Goal: Transaction & Acquisition: Purchase product/service

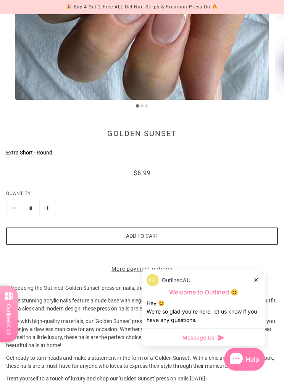
scroll to position [219, 0]
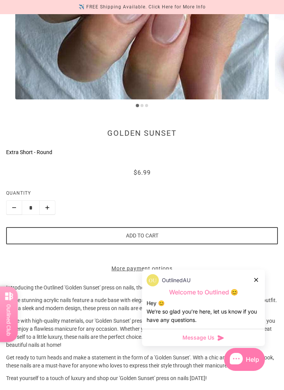
click at [256, 282] on icon at bounding box center [257, 280] width 4 height 4
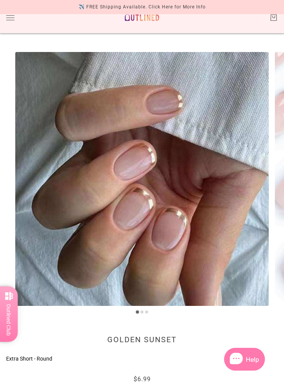
scroll to position [0, 0]
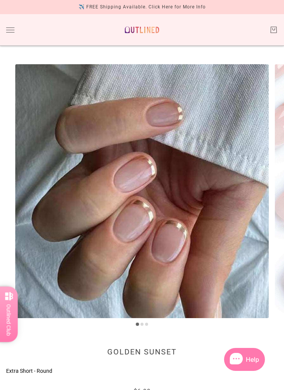
click at [13, 28] on button "Toggle drawer" at bounding box center [10, 30] width 8 height 5
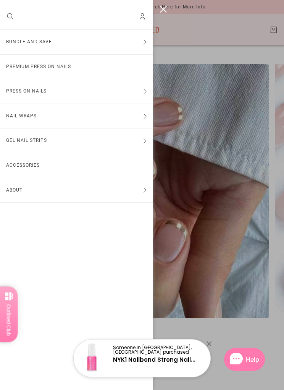
click at [79, 65] on link "Premium Press On Nails" at bounding box center [76, 67] width 153 height 24
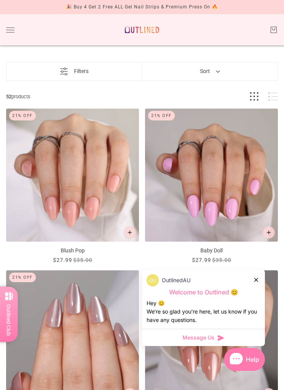
click at [73, 71] on button "Filters" at bounding box center [74, 71] width 44 height 18
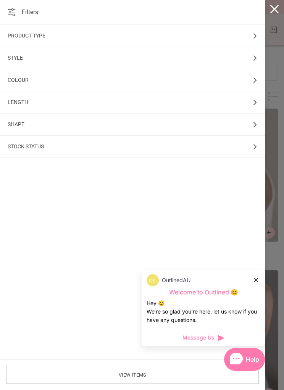
click at [111, 54] on div "Style" at bounding box center [132, 58] width 265 height 22
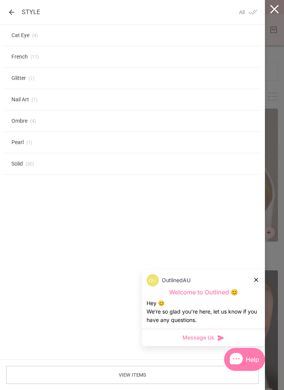
click at [17, 11] on div "Style" at bounding box center [24, 12] width 32 height 7
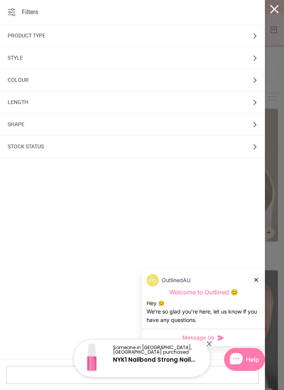
click at [41, 126] on div "Shape" at bounding box center [132, 125] width 265 height 22
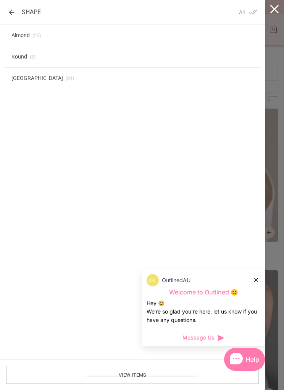
click at [49, 78] on span "[GEOGRAPHIC_DATA]" at bounding box center [37, 78] width 52 height 6
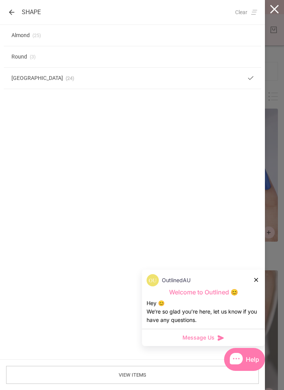
click at [64, 79] on span "24" at bounding box center [69, 78] width 10 height 6
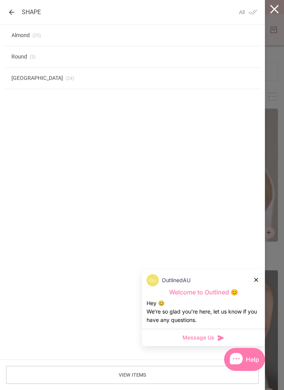
click at [40, 80] on span "[GEOGRAPHIC_DATA]" at bounding box center [37, 78] width 52 height 6
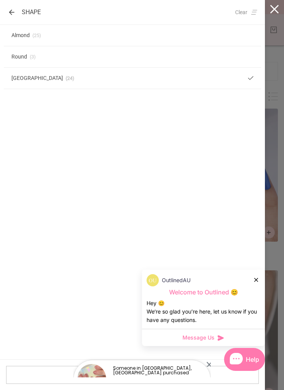
click at [13, 11] on div "Shape" at bounding box center [24, 12] width 33 height 7
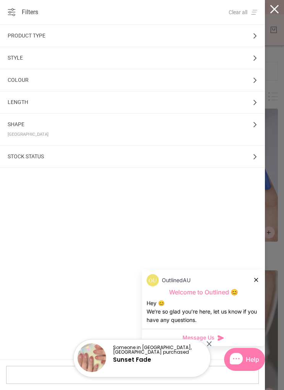
click at [277, 9] on div at bounding box center [274, 195] width 19 height 390
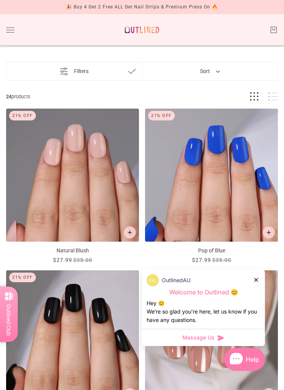
click at [256, 282] on div at bounding box center [257, 280] width 5 height 8
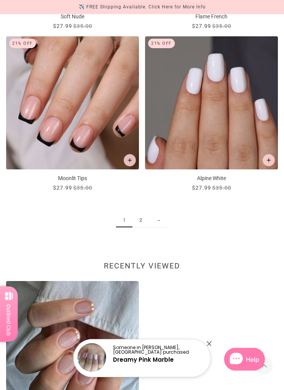
scroll to position [1838, 0]
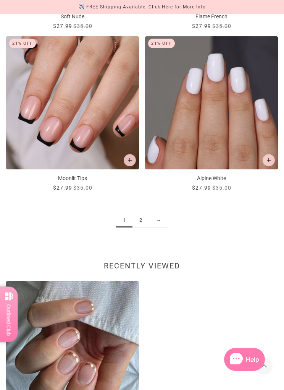
click at [143, 217] on link "2" at bounding box center [141, 220] width 16 height 14
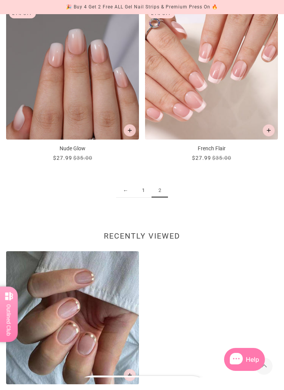
scroll to position [93, 0]
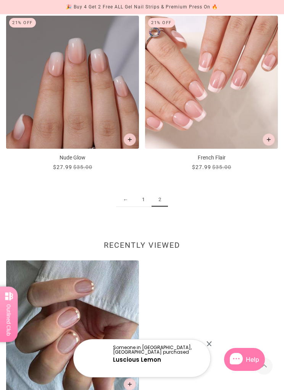
click at [145, 197] on link "1" at bounding box center [143, 200] width 16 height 14
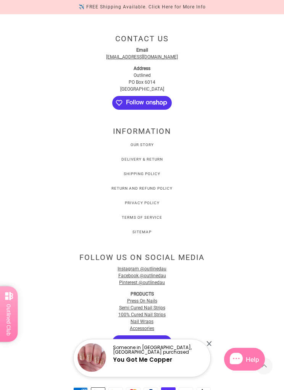
scroll to position [2263, 0]
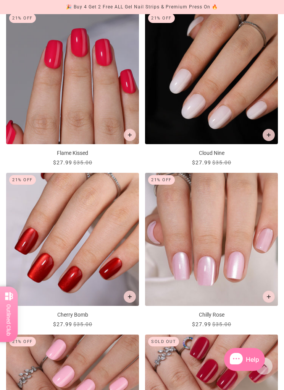
scroll to position [731, 0]
